Goal: Navigation & Orientation: Find specific page/section

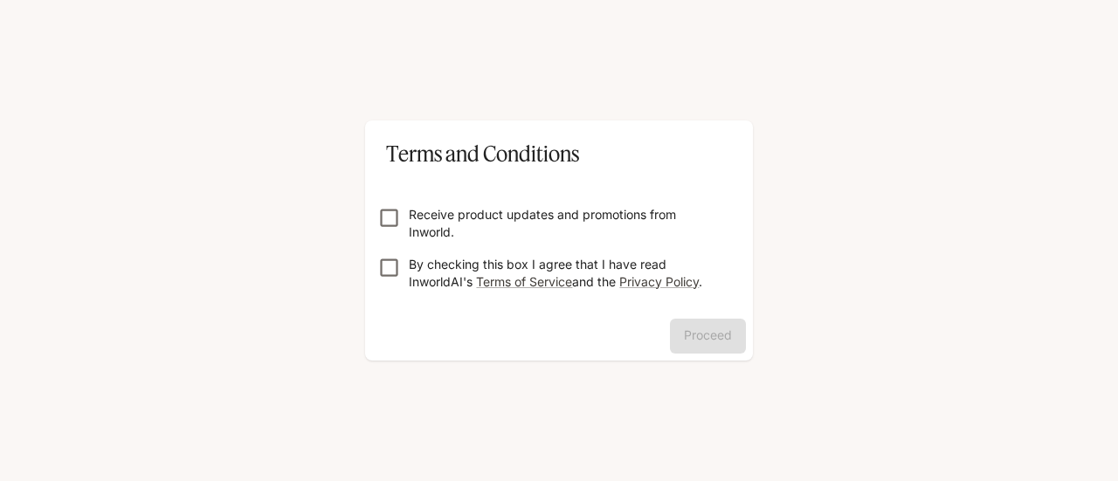
click at [531, 219] on p "Receive product updates and promotions from Inworld." at bounding box center [566, 223] width 314 height 35
click at [679, 319] on button "Proceed" at bounding box center [708, 336] width 76 height 35
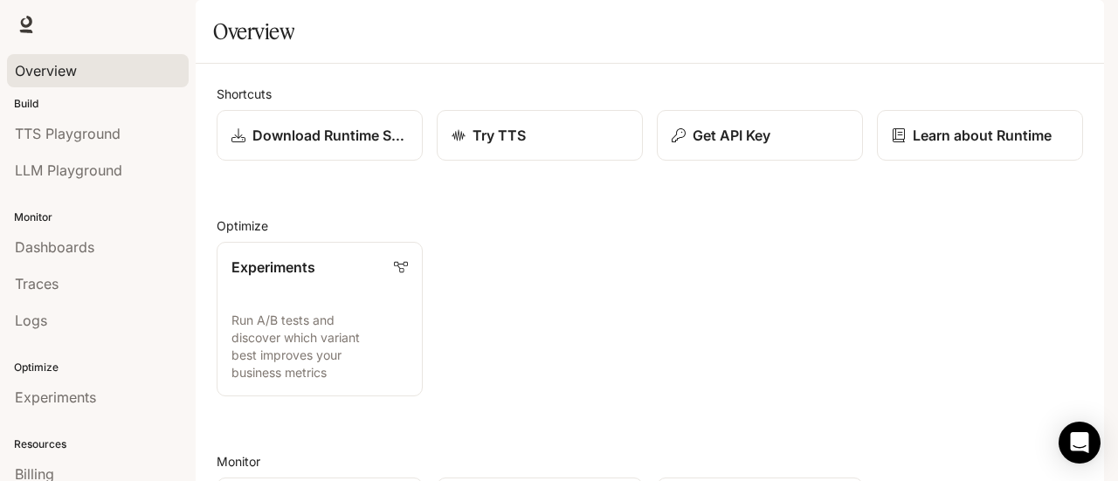
click at [82, 72] on div "Overview" at bounding box center [98, 70] width 166 height 21
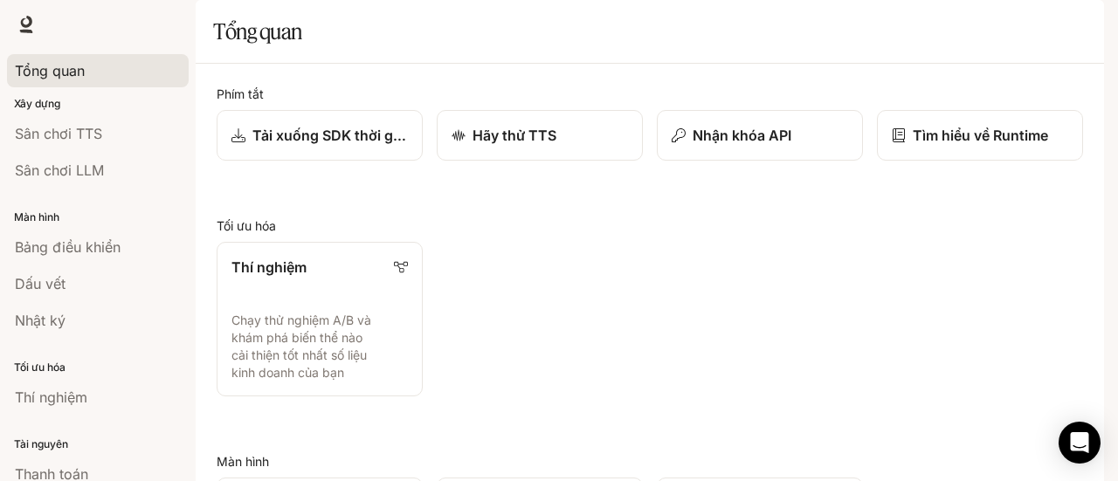
click at [722, 249] on div "Phím tắt Tải xuống SDK thời gian chạy Hãy thử TTS Nhận khóa API Tìm hiểu về Run…" at bounding box center [650, 476] width 866 height 783
click at [98, 121] on link "Sân chơi TTS" at bounding box center [98, 133] width 182 height 33
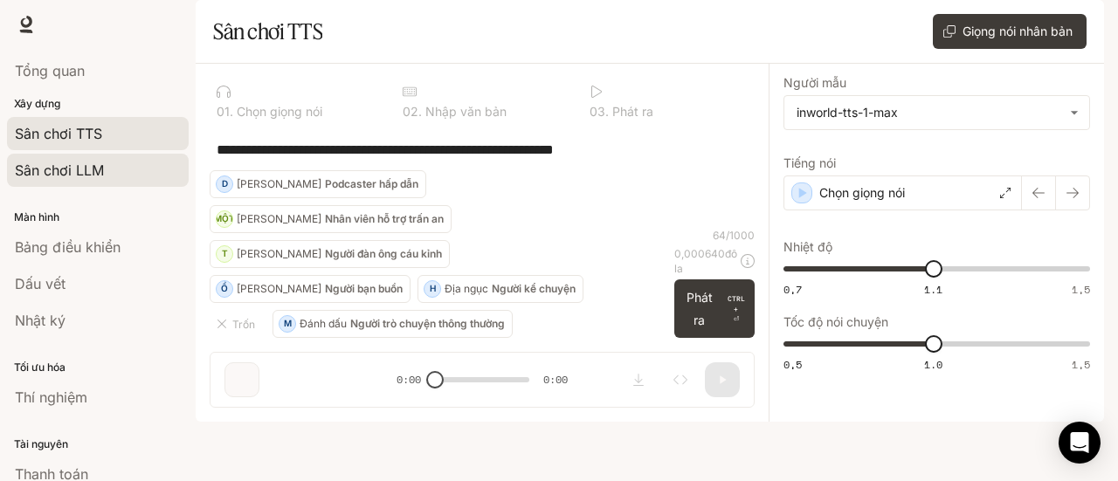
click at [121, 160] on div "Sân chơi LLM" at bounding box center [98, 170] width 166 height 21
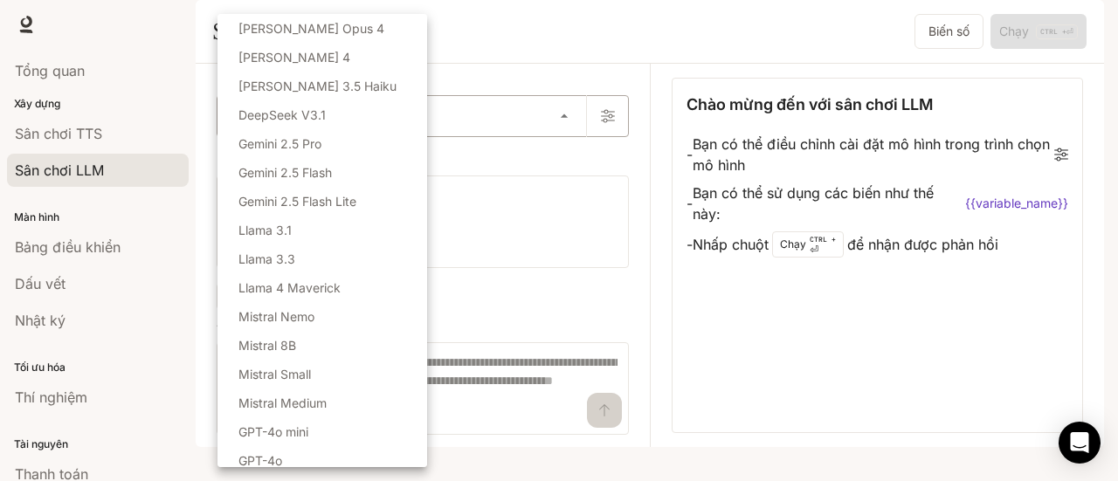
click at [320, 169] on body "Bỏ qua nội dung chính Thời gian chạy Thời gian chạy Tài liệu Tài liệu Cổng thôn…" at bounding box center [559, 240] width 1118 height 481
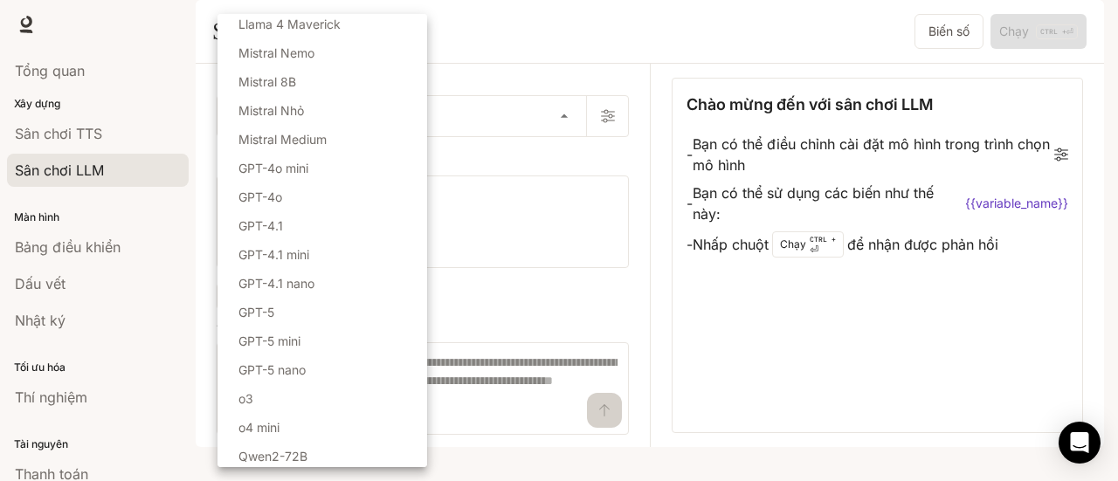
scroll to position [267, 0]
click at [561, 105] on div at bounding box center [559, 240] width 1118 height 481
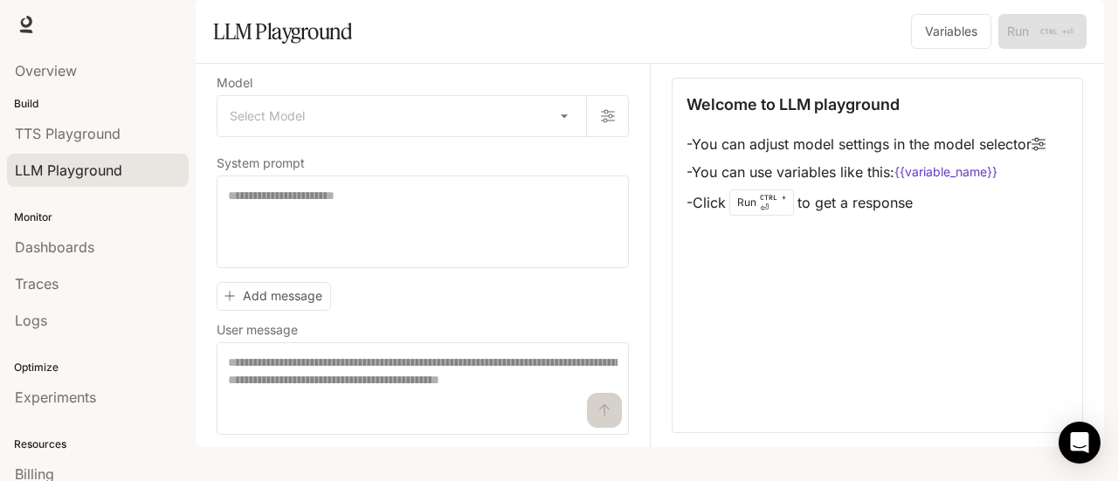
click at [534, 11] on div "Runtime Runtime Documentation Documentation" at bounding box center [559, 24] width 1118 height 49
click at [87, 141] on span "TTS Playground" at bounding box center [68, 133] width 106 height 21
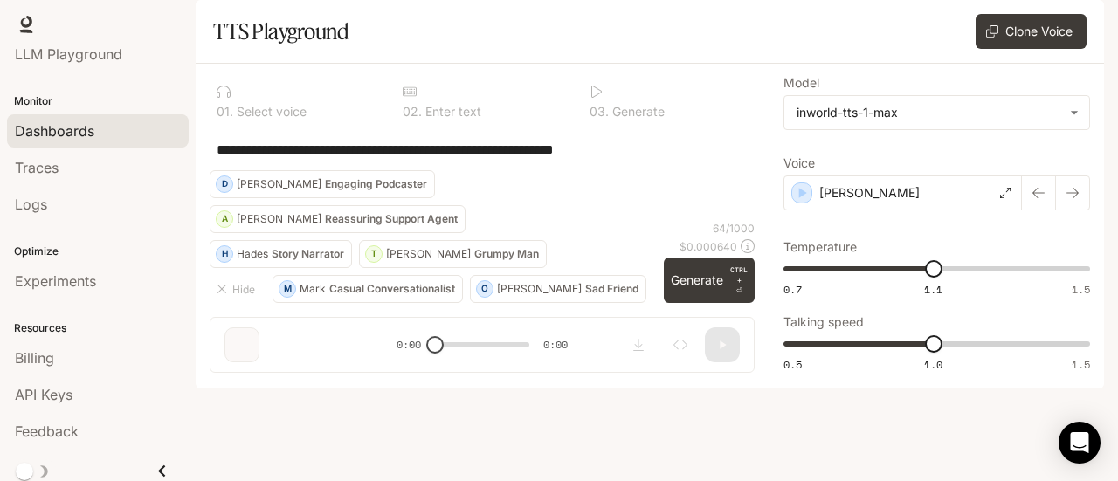
scroll to position [117, 0]
click at [116, 138] on link "Dashboards" at bounding box center [98, 130] width 182 height 33
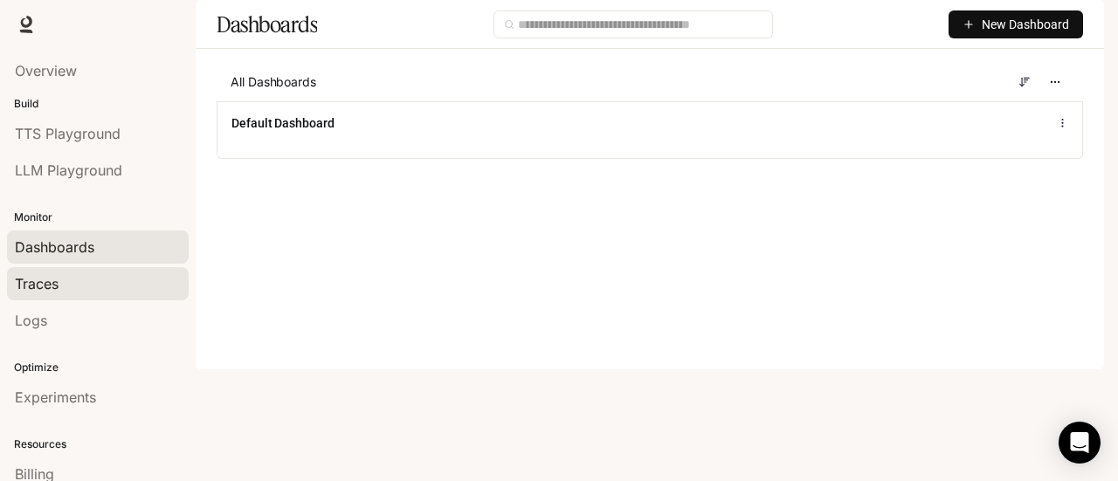
scroll to position [40, 0]
